Goal: Communication & Community: Answer question/provide support

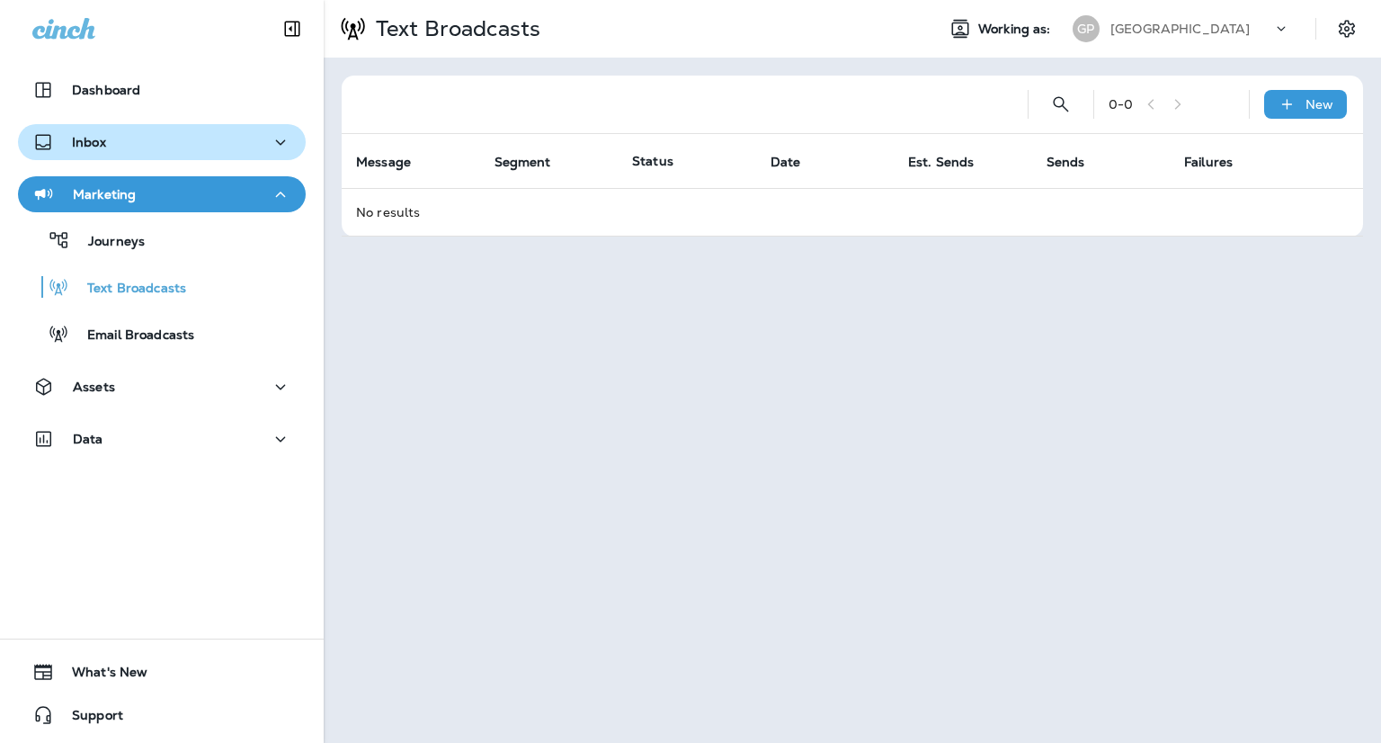
click at [83, 141] on p "Inbox" at bounding box center [89, 142] width 34 height 14
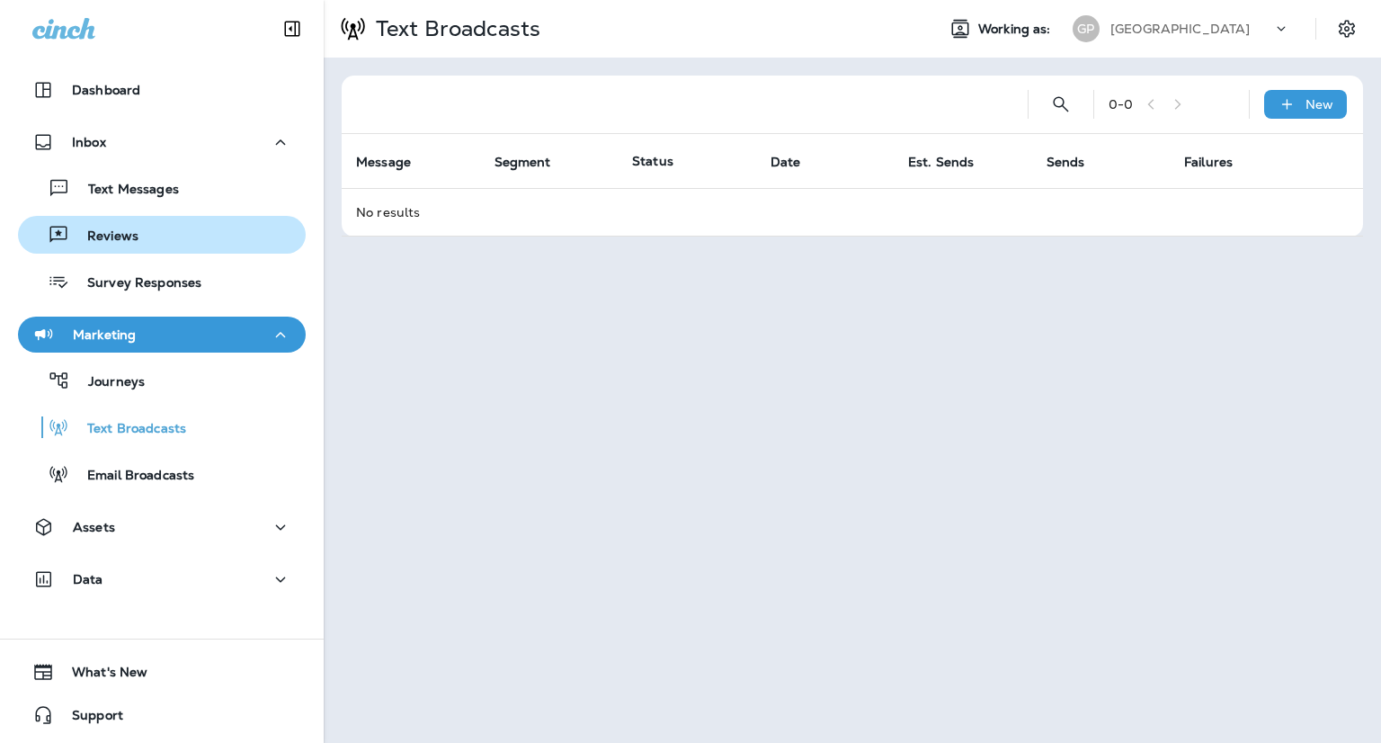
click at [111, 230] on p "Reviews" at bounding box center [103, 236] width 69 height 17
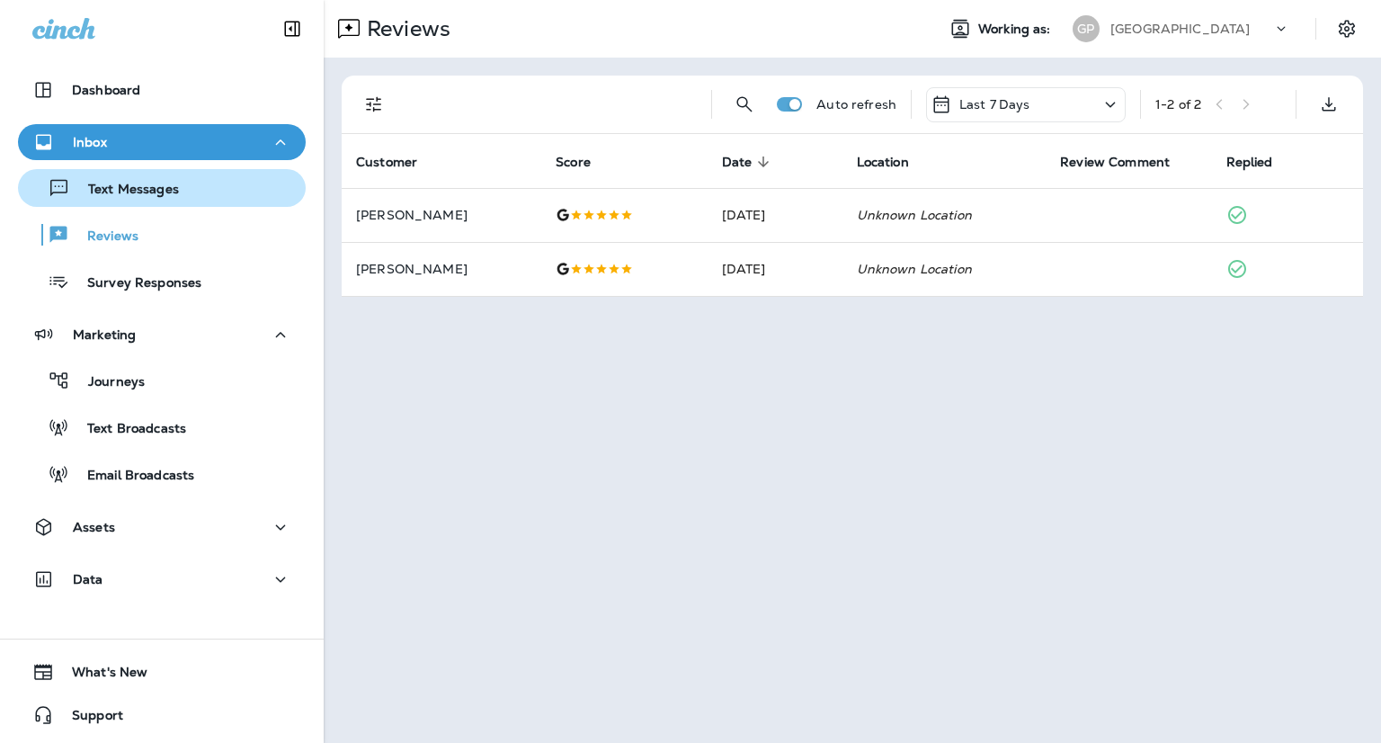
click at [123, 198] on div "Text Messages" at bounding box center [102, 187] width 154 height 27
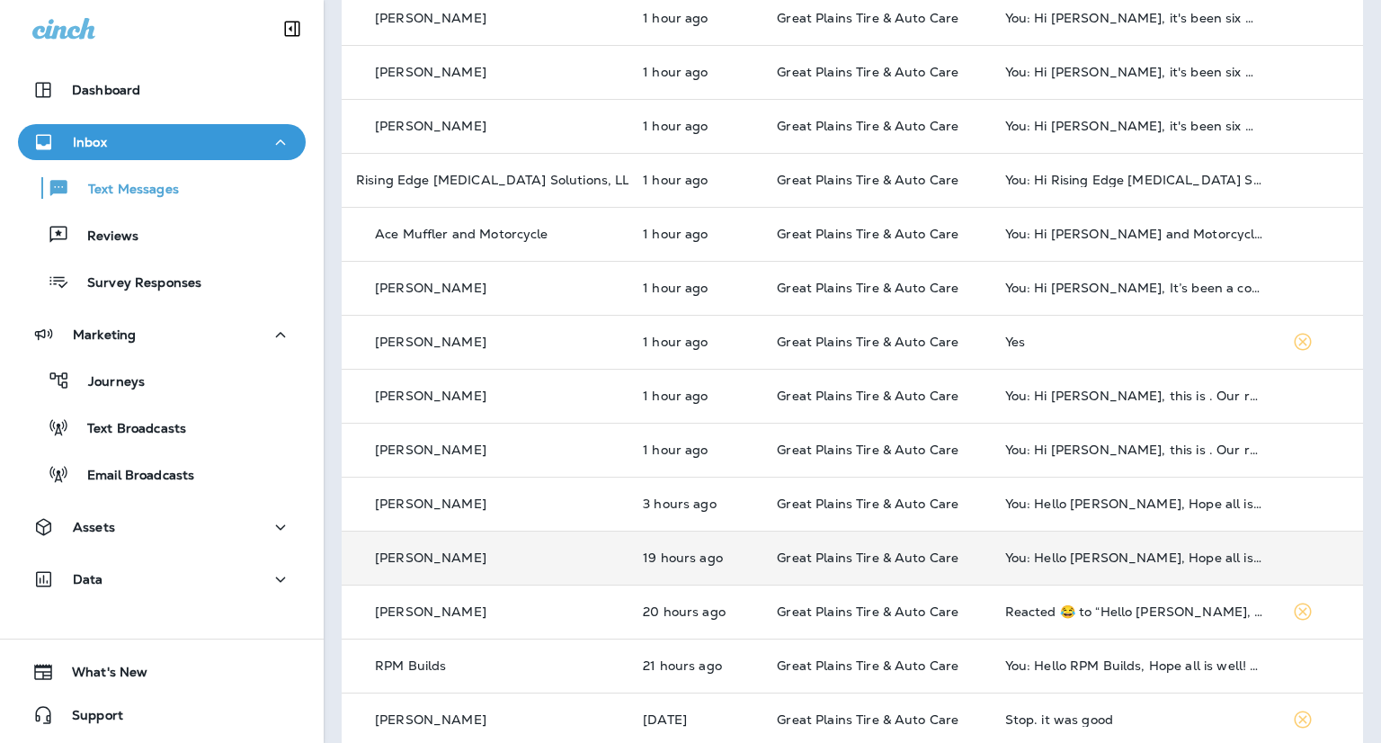
scroll to position [360, 0]
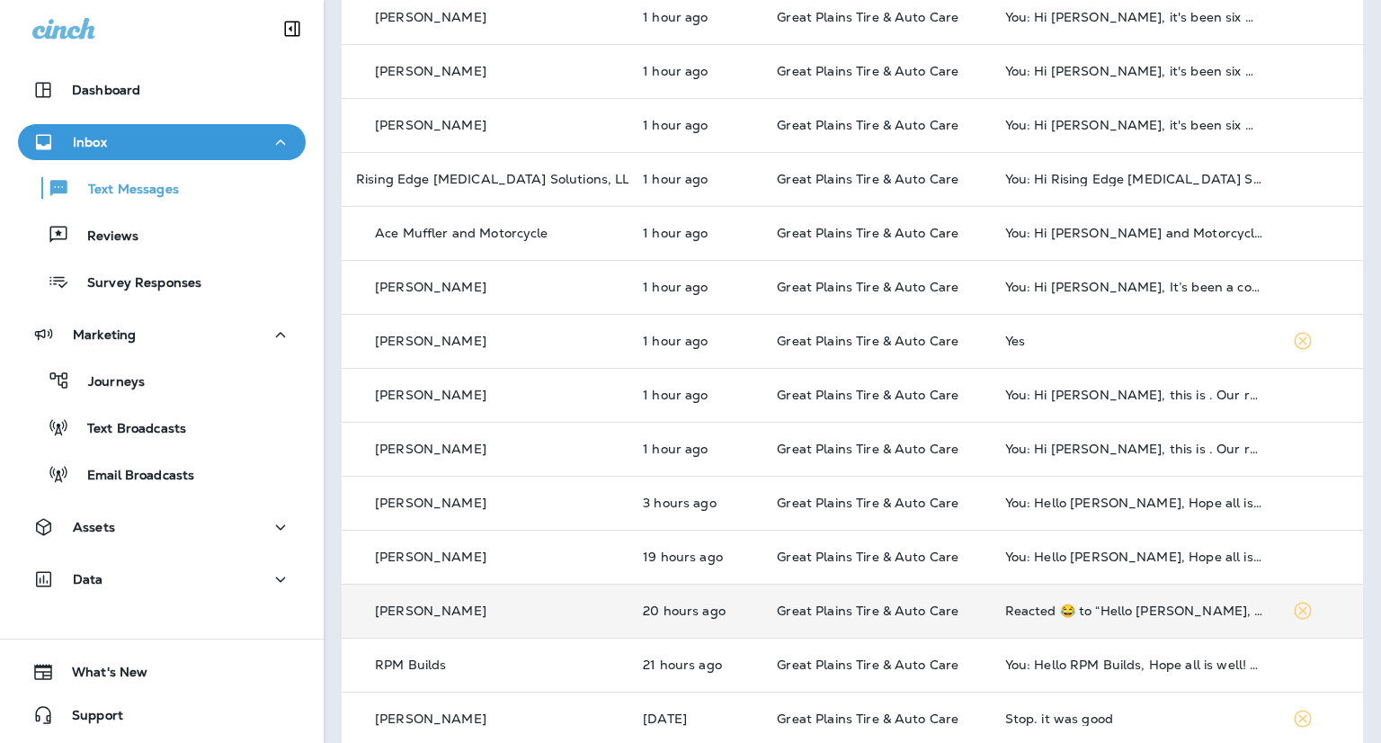
click at [476, 619] on div "[PERSON_NAME]" at bounding box center [485, 611] width 258 height 19
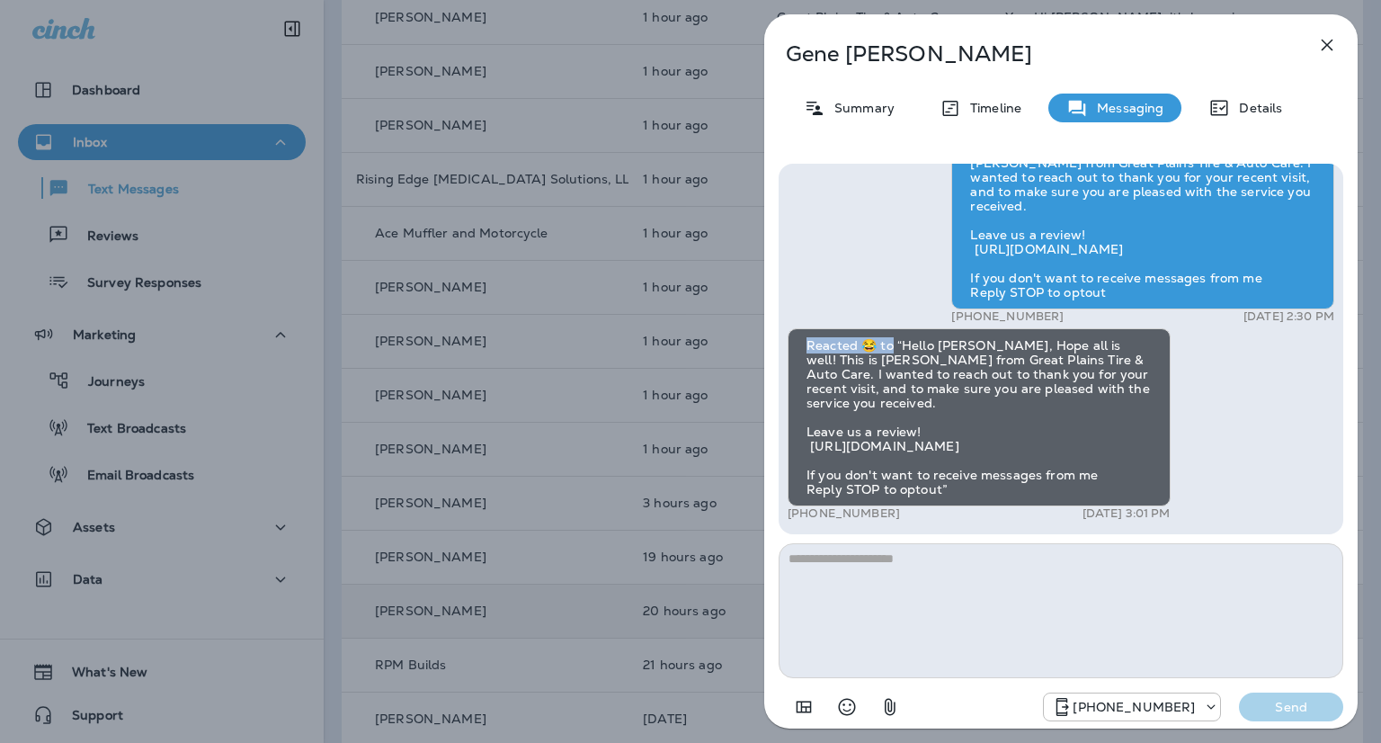
drag, startPoint x: 808, startPoint y: 356, endPoint x: 892, endPoint y: 355, distance: 84.5
click at [892, 355] on div "Reacted 😂 to “Hello [PERSON_NAME], Hope all is well! This is [PERSON_NAME] from…" at bounding box center [979, 417] width 383 height 178
click at [573, 305] on div "[PERSON_NAME] Summary Timeline Messaging Details Hello [PERSON_NAME], Hope all …" at bounding box center [690, 371] width 1381 height 743
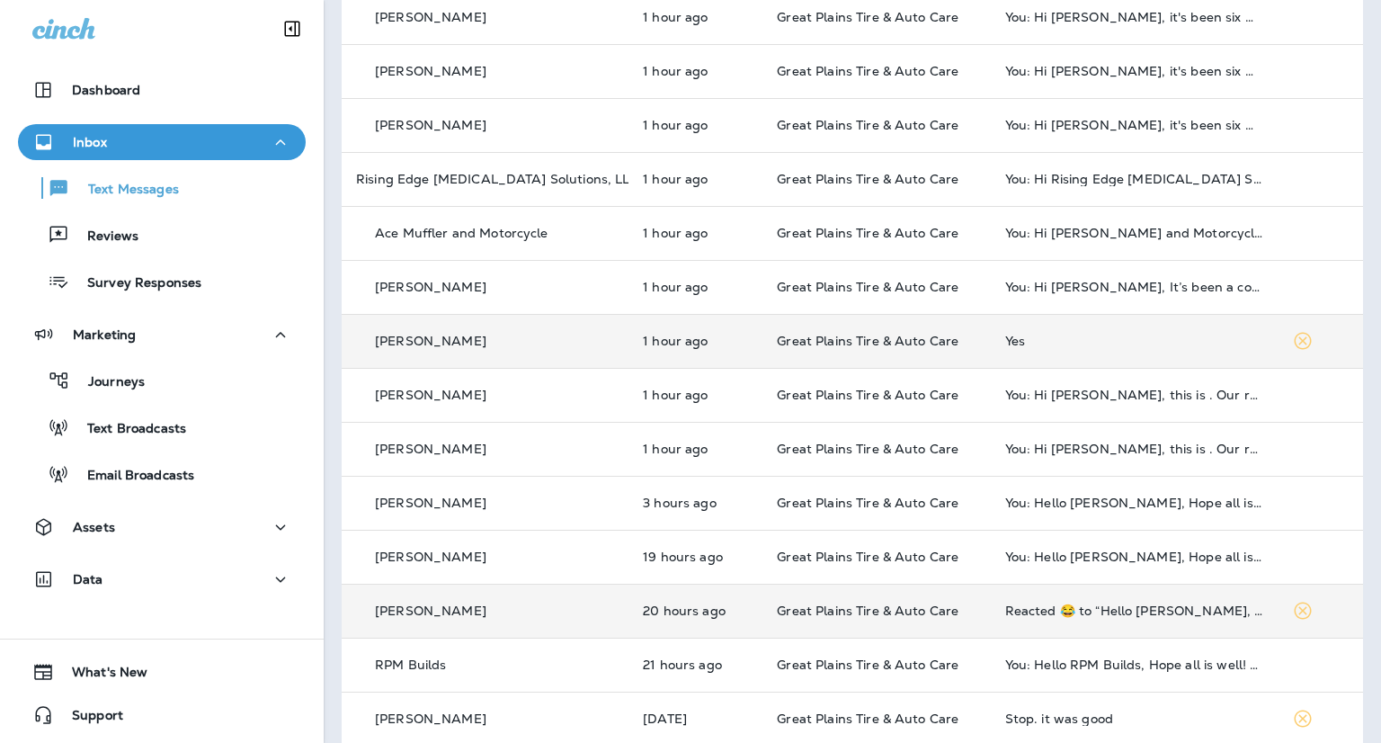
click at [843, 357] on td "Great Plains Tire & Auto Care" at bounding box center [877, 341] width 228 height 54
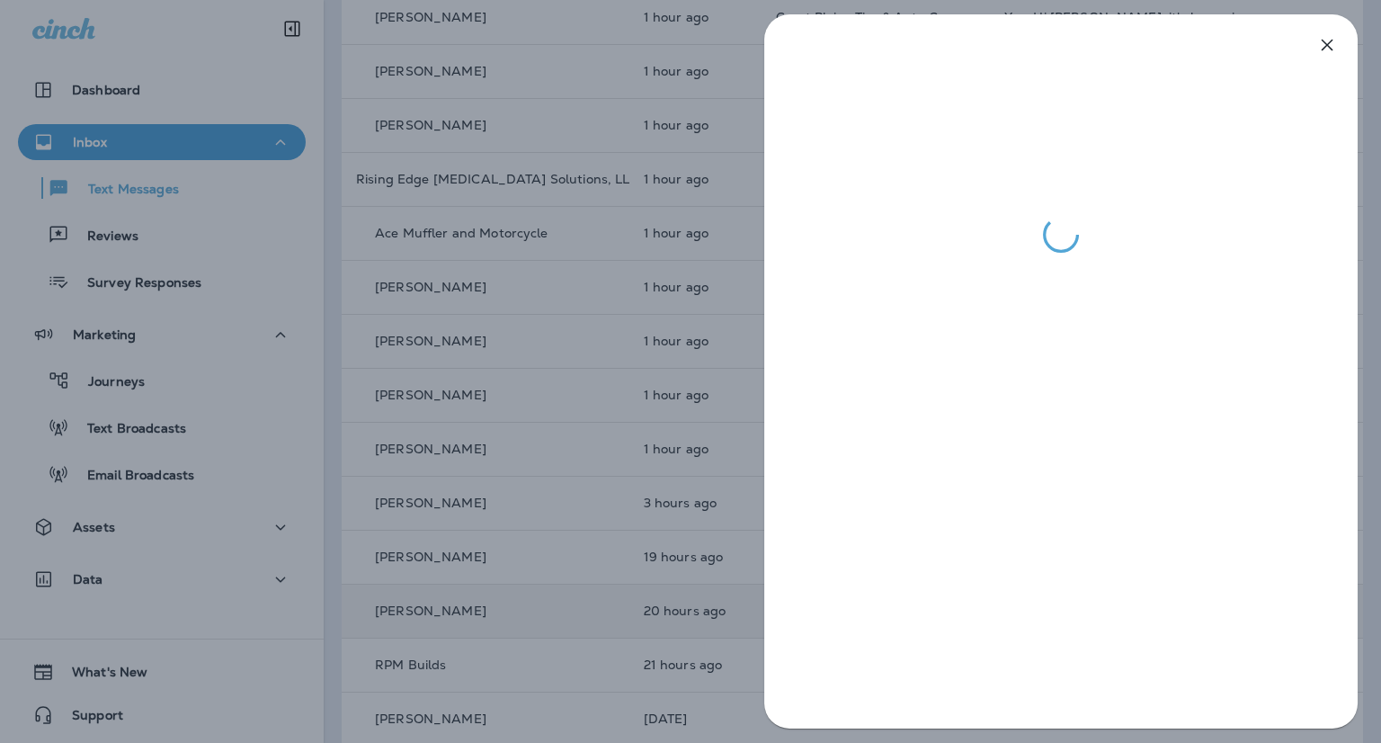
click at [543, 139] on div at bounding box center [690, 371] width 1381 height 743
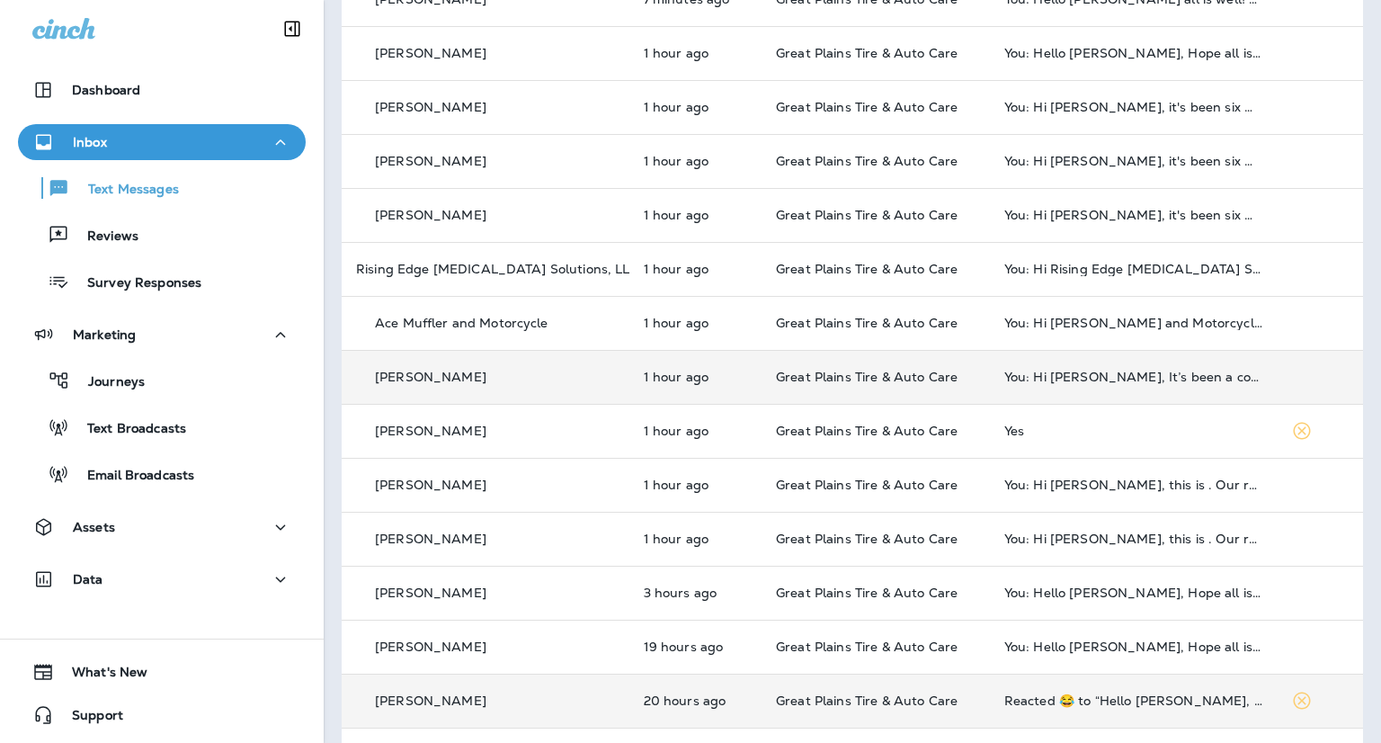
scroll to position [90, 0]
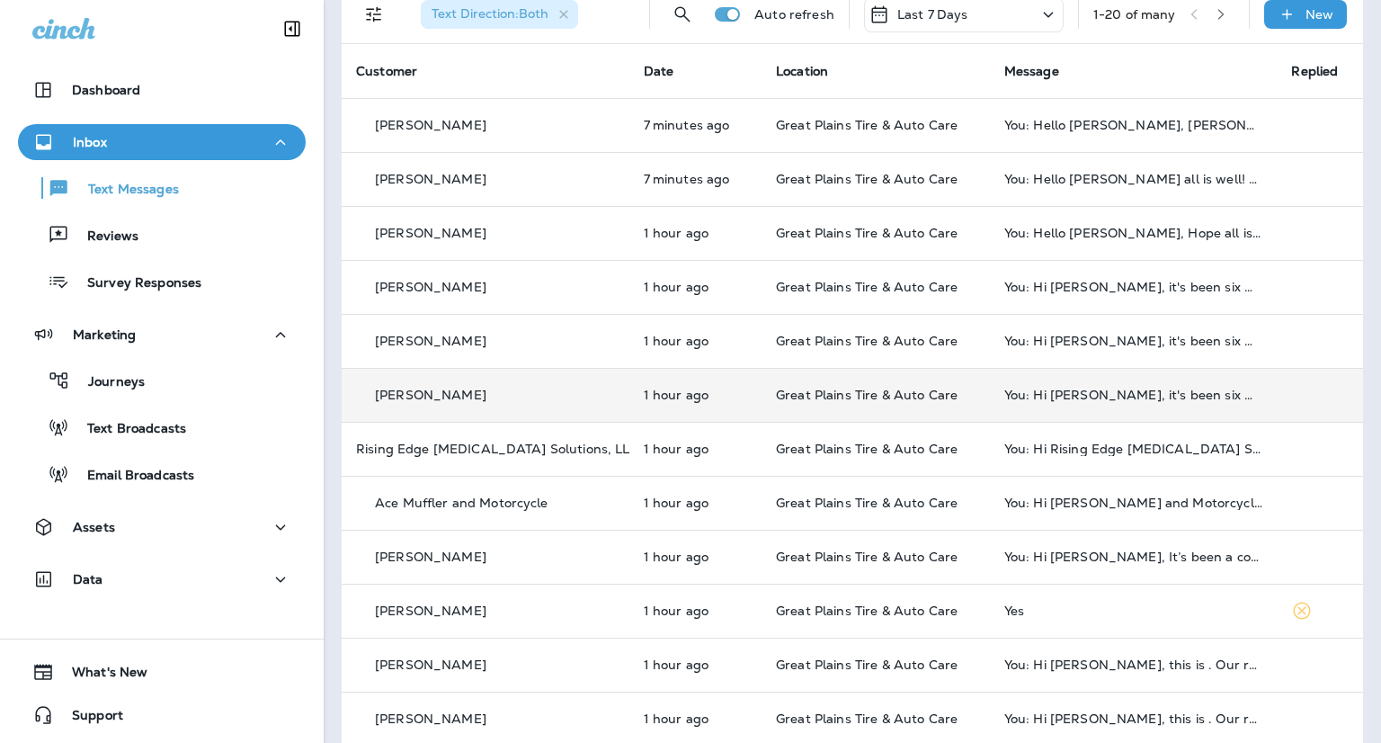
click at [1098, 404] on td "You: Hi [PERSON_NAME], it's been six months since we last serviced your 2012 Ma…" at bounding box center [1134, 395] width 288 height 54
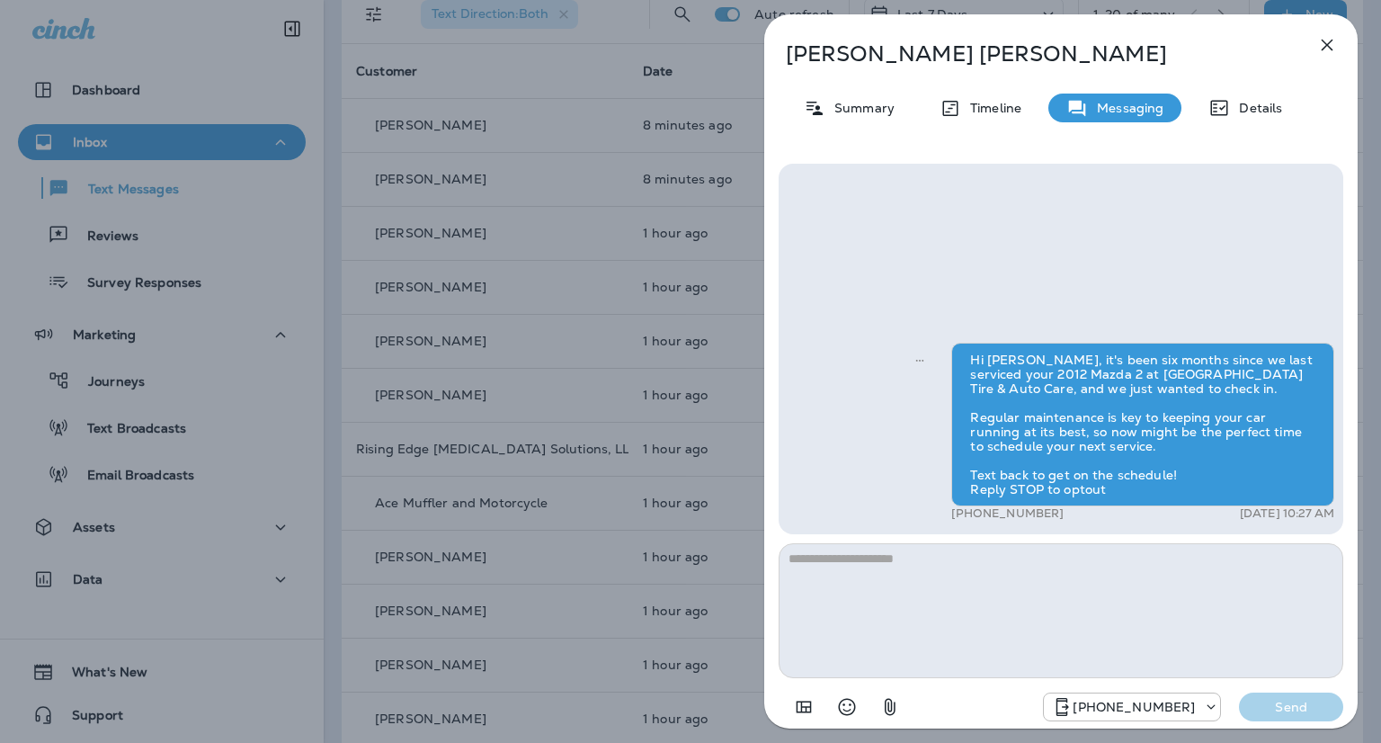
click at [1323, 40] on icon "button" at bounding box center [1328, 46] width 12 height 12
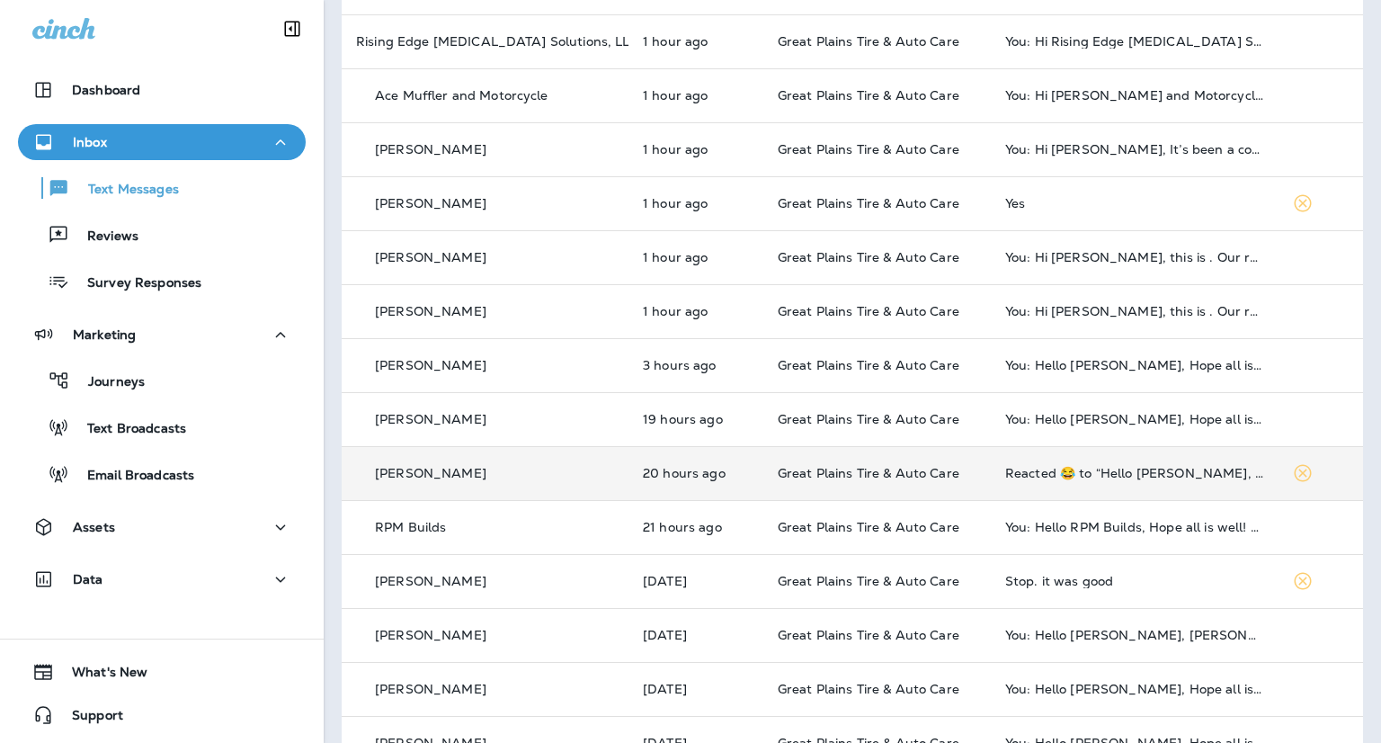
scroll to position [540, 0]
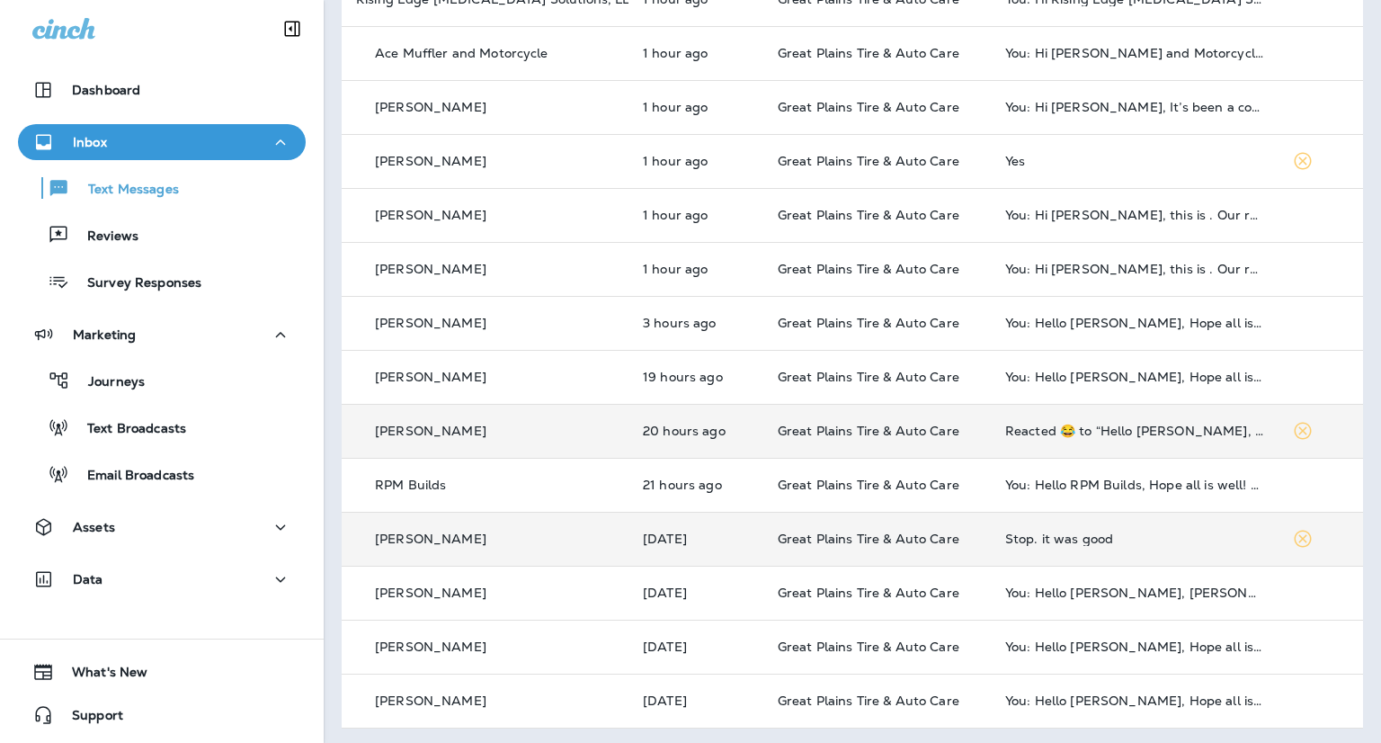
click at [1059, 539] on div "Stop. it was good" at bounding box center [1134, 539] width 258 height 14
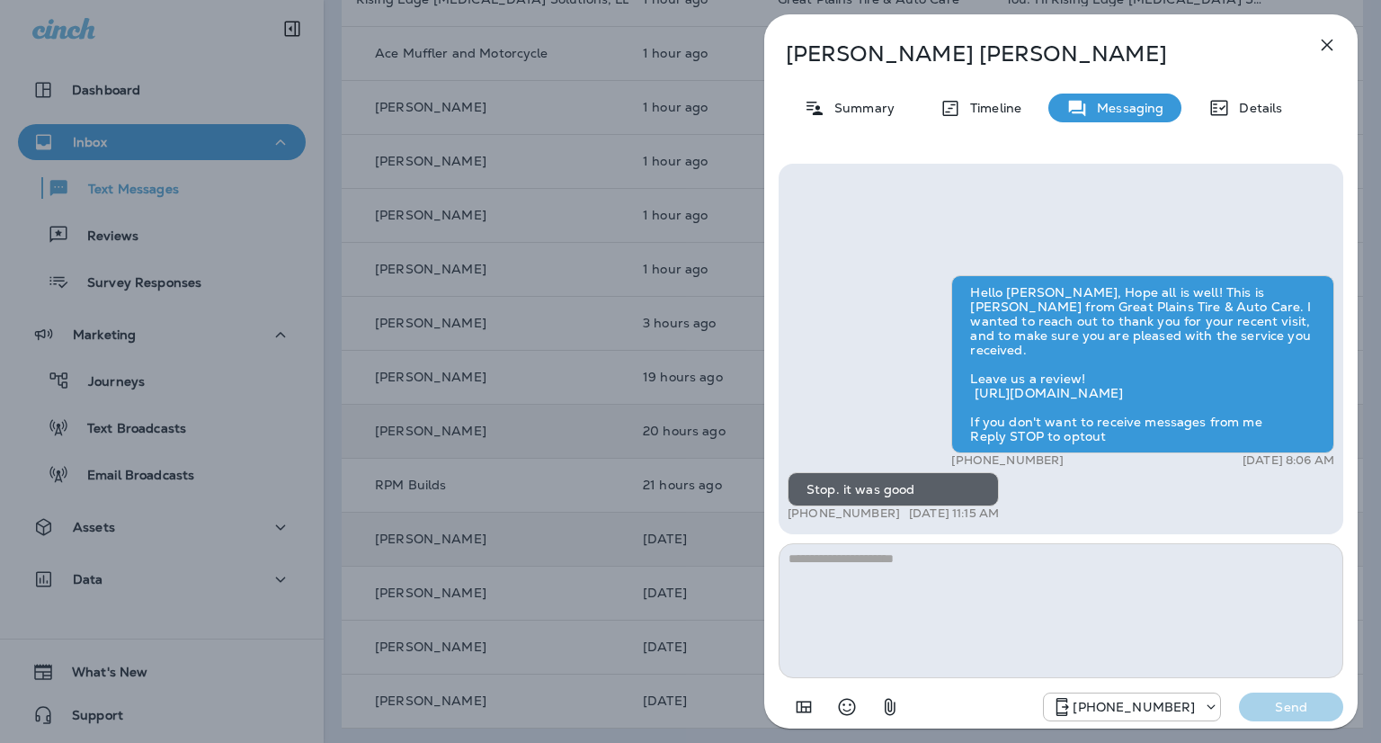
click at [579, 215] on div "[PERSON_NAME] Summary Timeline Messaging Details Hello [PERSON_NAME], Hope all …" at bounding box center [690, 371] width 1381 height 743
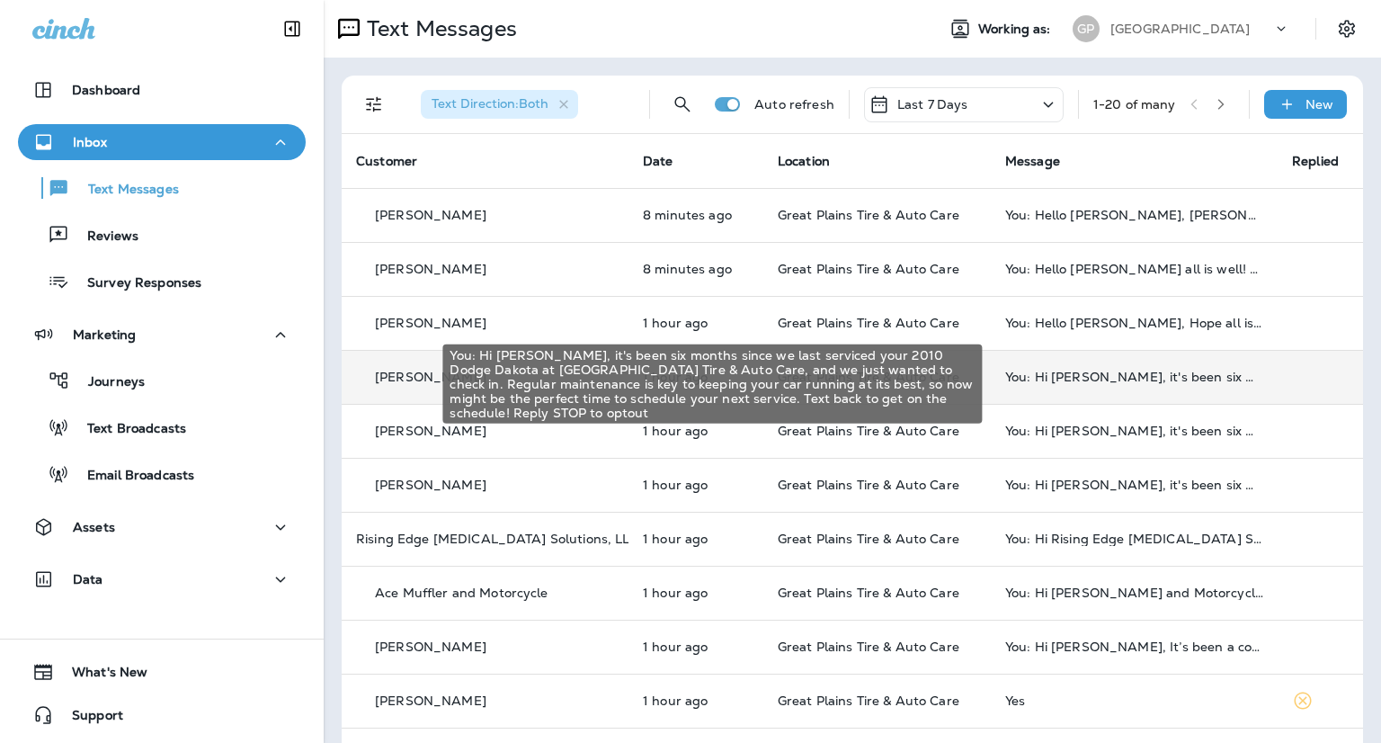
click at [1119, 382] on div "You: Hi [PERSON_NAME], it's been six months since we last serviced your 2010 Do…" at bounding box center [1134, 377] width 258 height 14
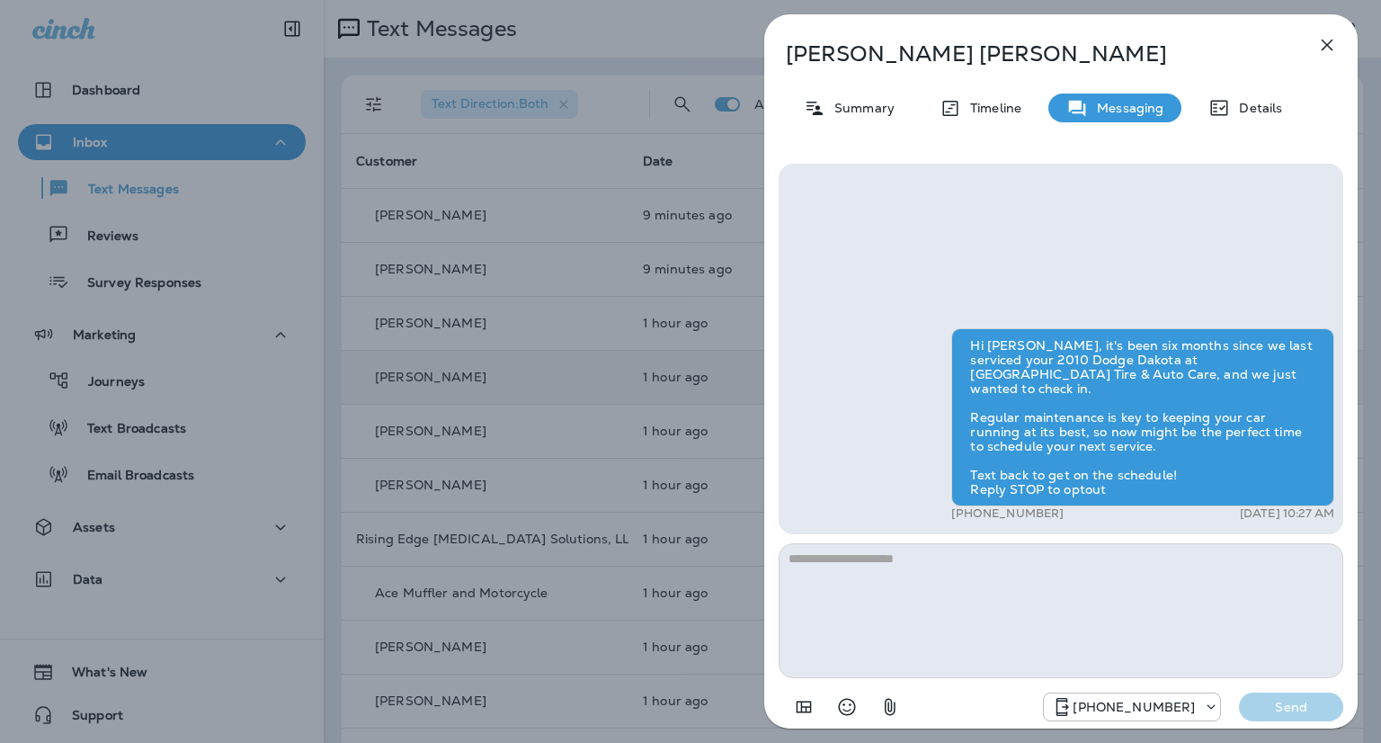
click at [1324, 47] on icon "button" at bounding box center [1328, 46] width 12 height 12
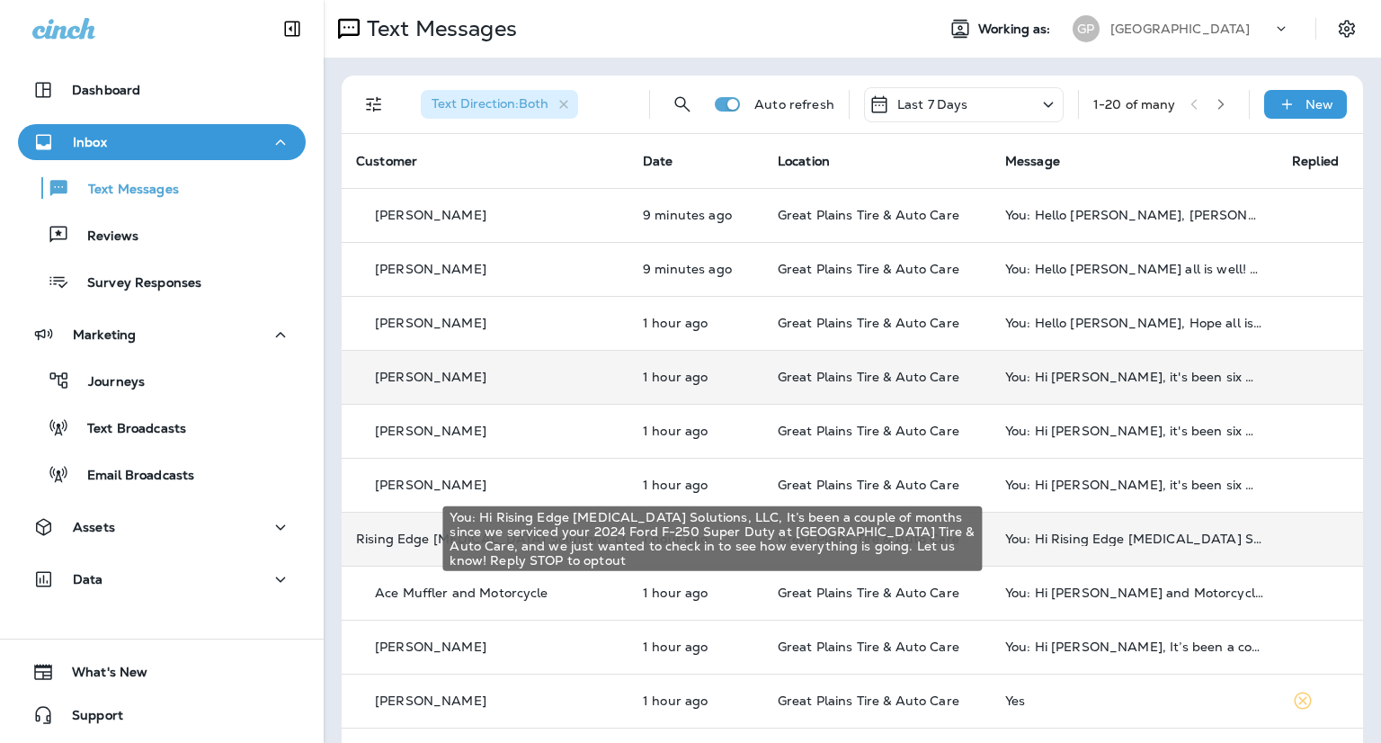
click at [1077, 542] on div "You: Hi Rising Edge [MEDICAL_DATA] Solutions, LLC, It’s been a couple of months…" at bounding box center [1134, 539] width 258 height 14
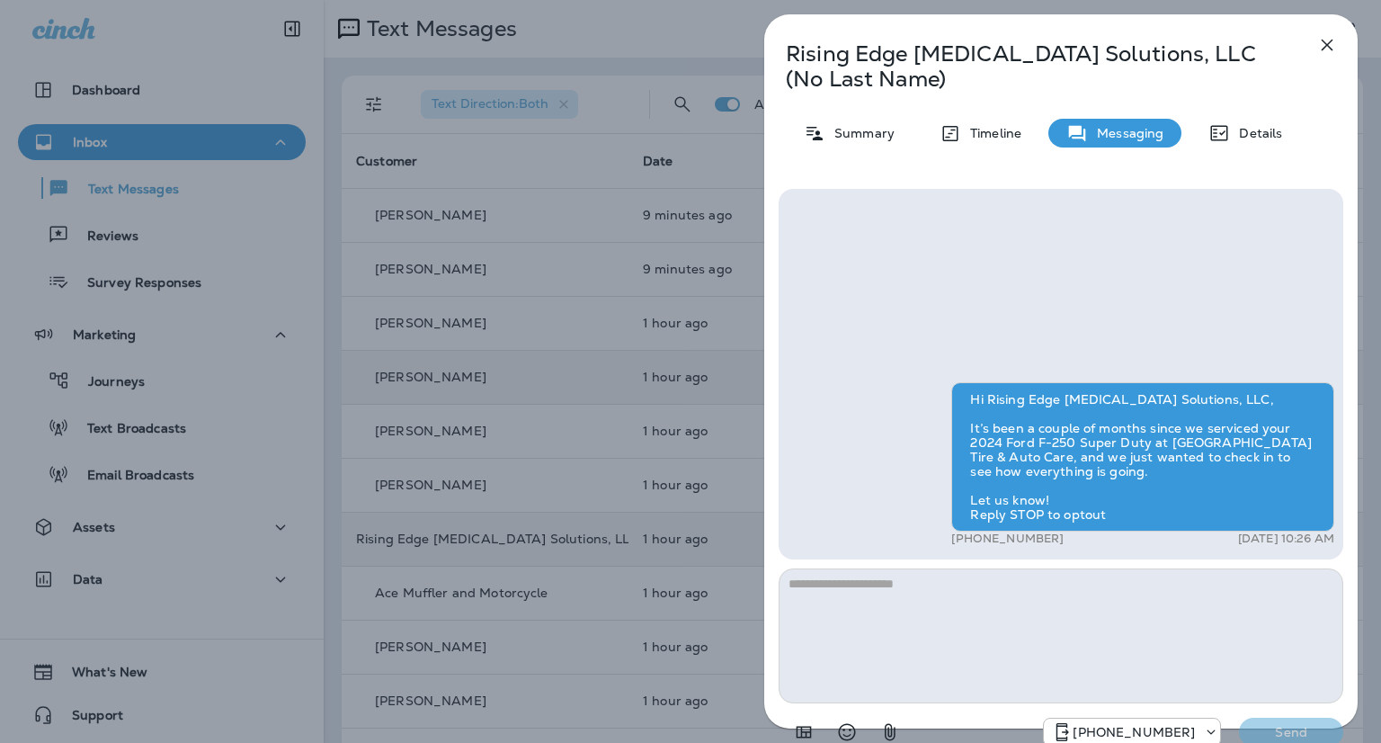
click at [1323, 44] on icon "button" at bounding box center [1328, 45] width 22 height 22
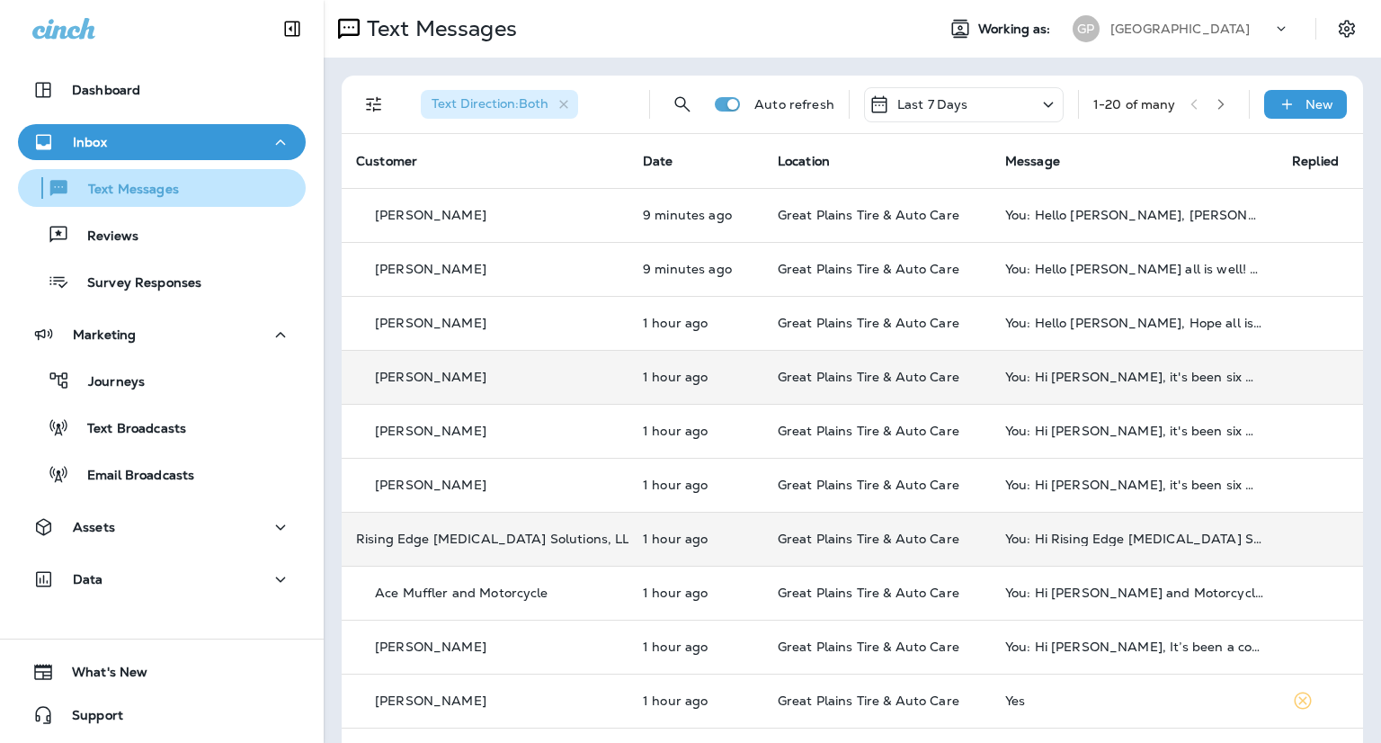
click at [169, 178] on div "Text Messages" at bounding box center [102, 187] width 154 height 27
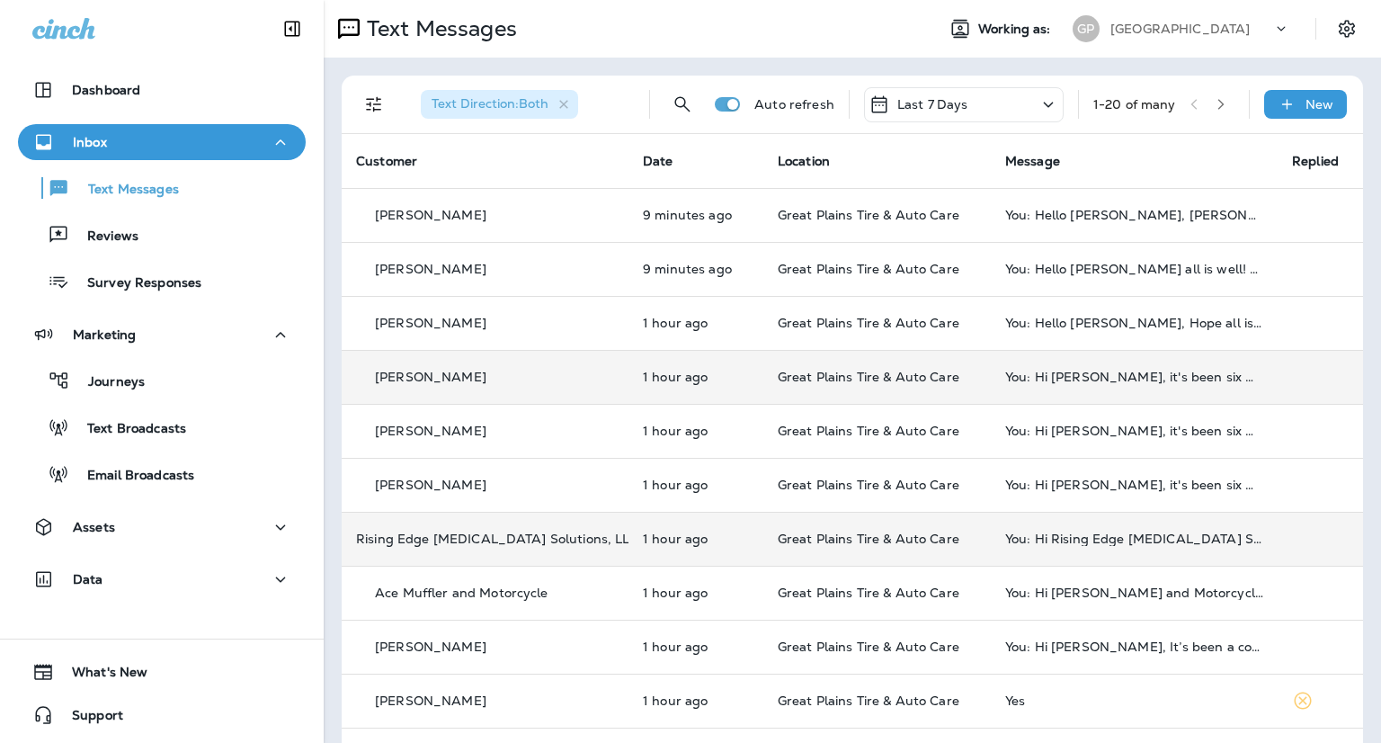
click at [162, 141] on div "Inbox" at bounding box center [161, 142] width 259 height 22
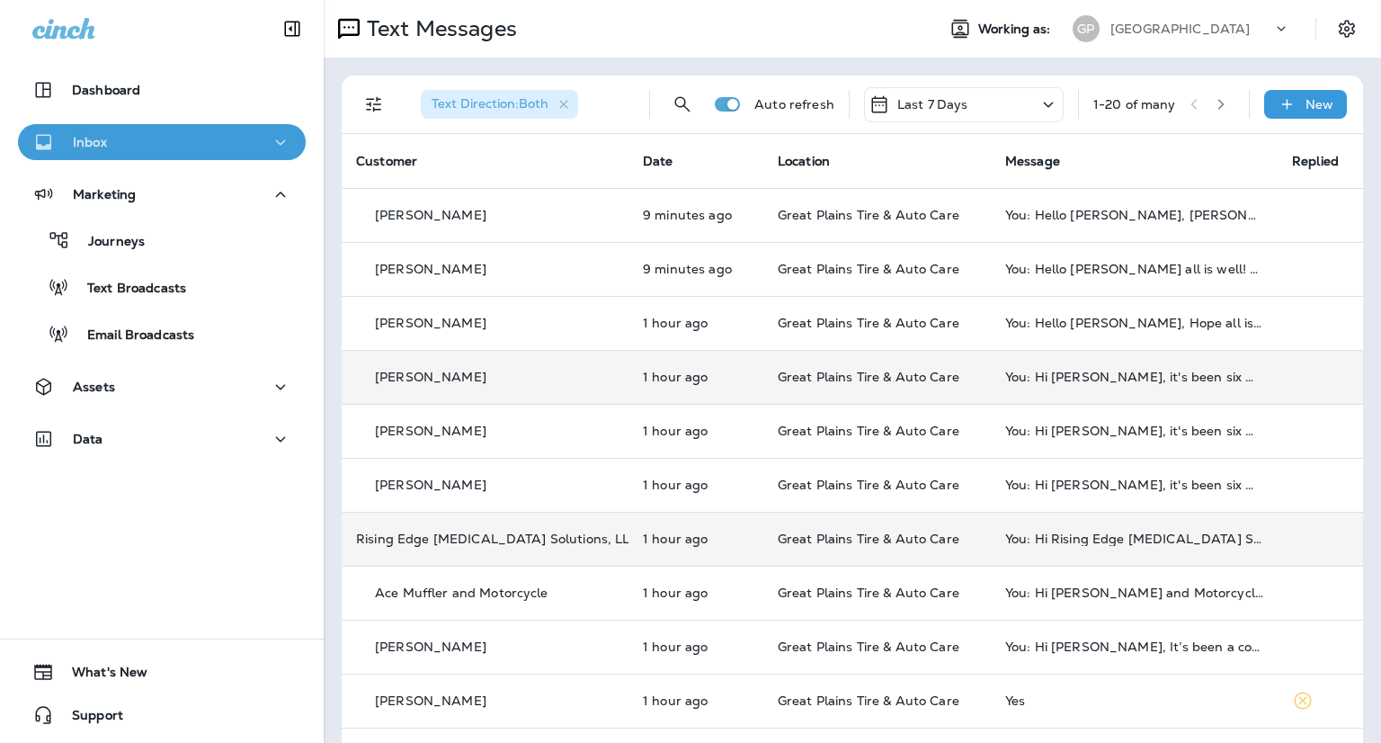
click at [162, 141] on div "Inbox" at bounding box center [161, 142] width 259 height 22
